Goal: Task Accomplishment & Management: Manage account settings

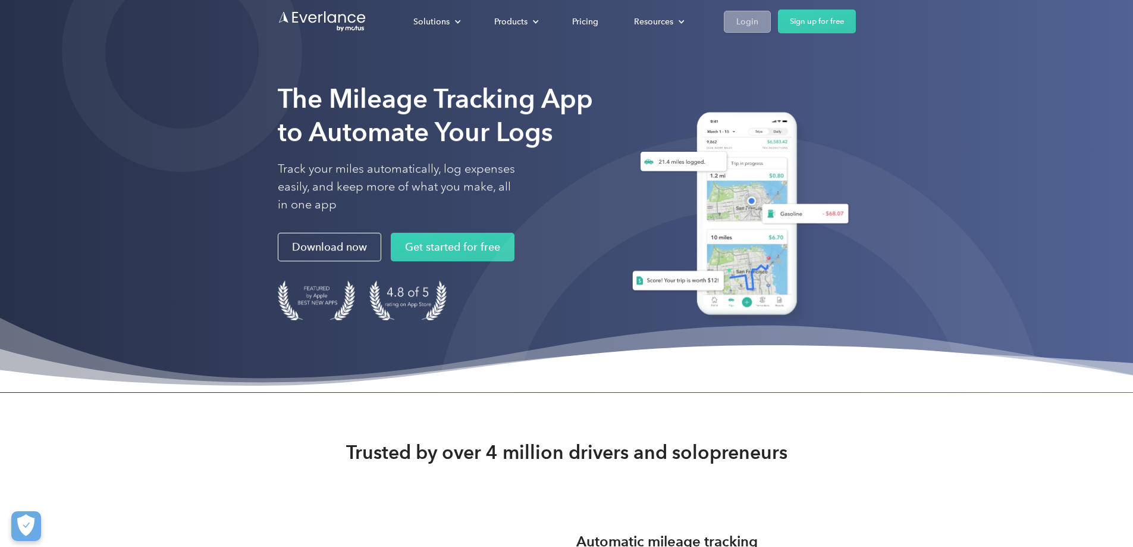
click at [758, 20] on div "Login" at bounding box center [747, 21] width 22 height 15
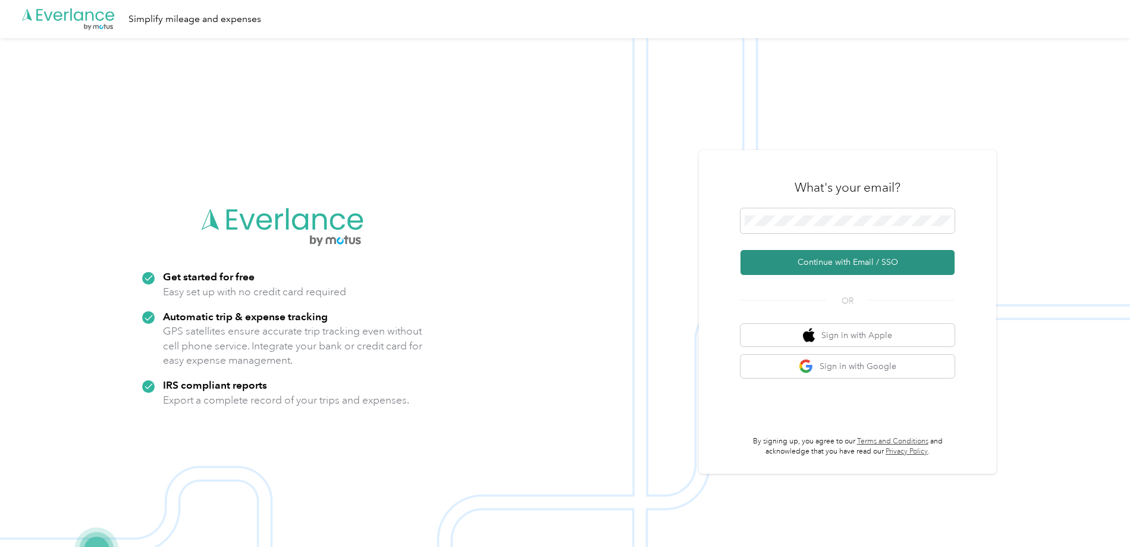
click at [832, 259] on button "Continue with Email / SSO" at bounding box center [848, 262] width 214 height 25
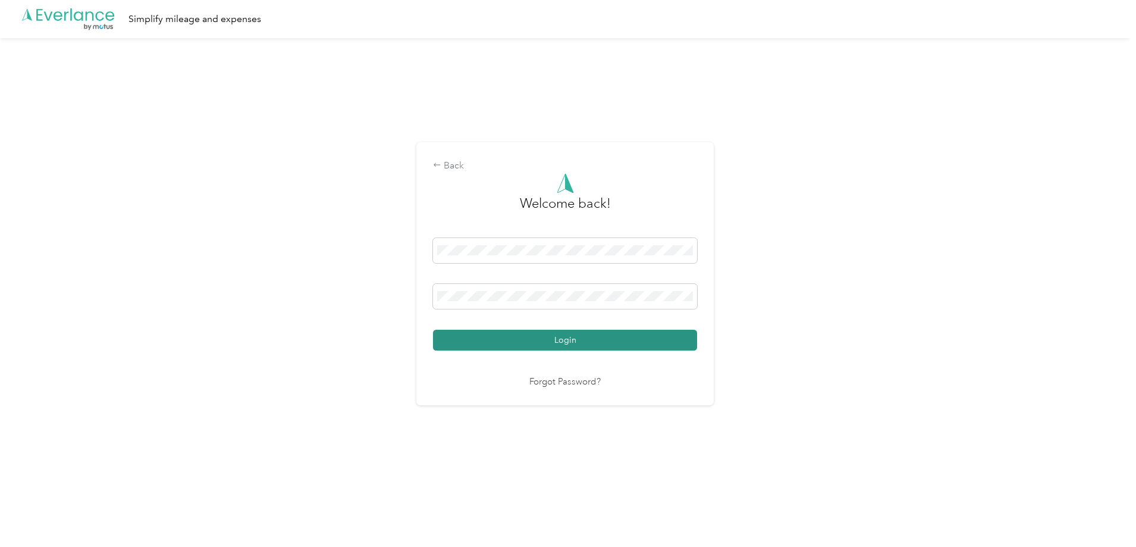
click at [566, 341] on button "Login" at bounding box center [565, 340] width 264 height 21
